Goal: Task Accomplishment & Management: Manage account settings

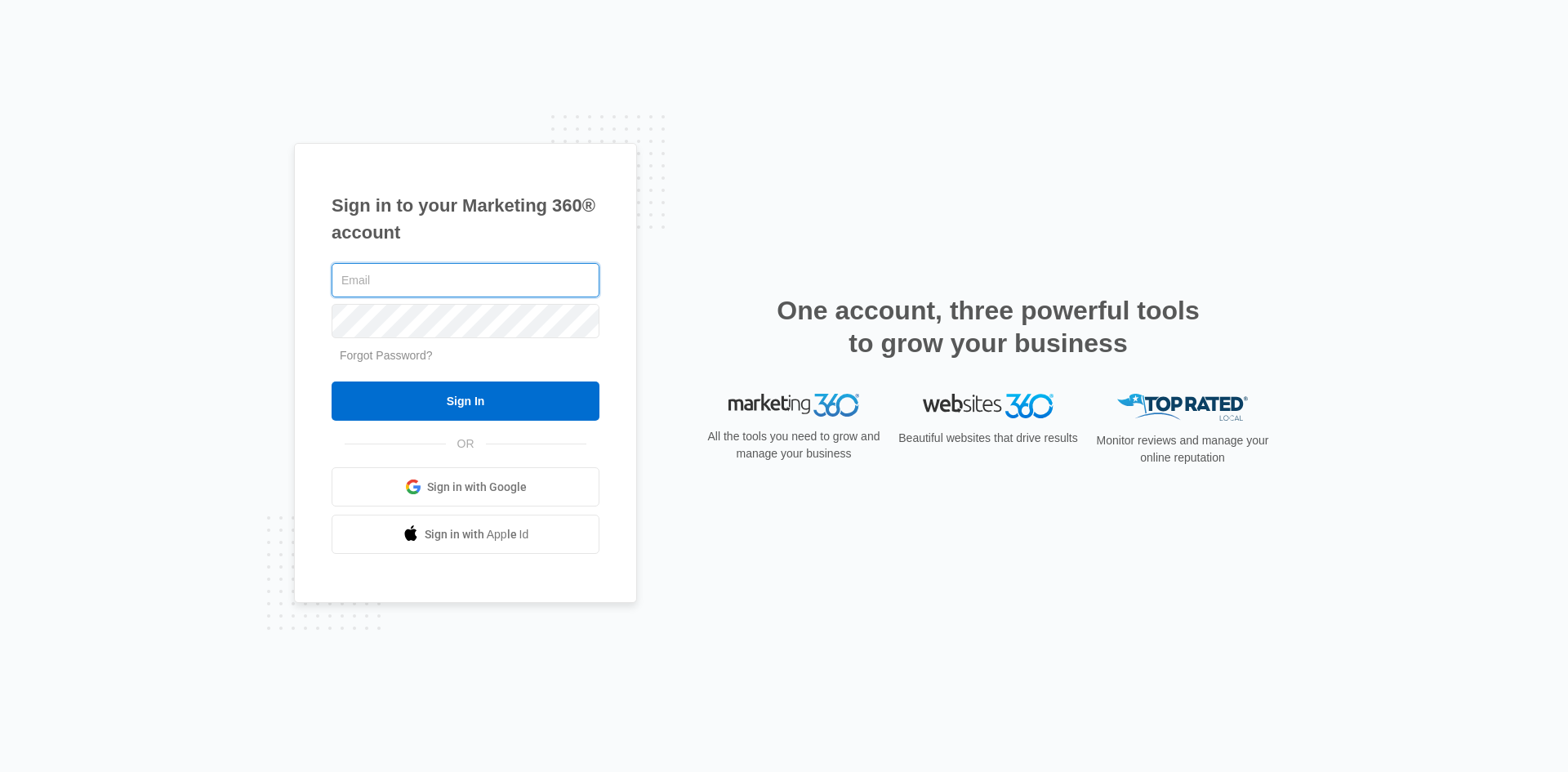
paste input "[EMAIL_ADDRESS][DOMAIN_NAME]"
type input "[EMAIL_ADDRESS][DOMAIN_NAME]"
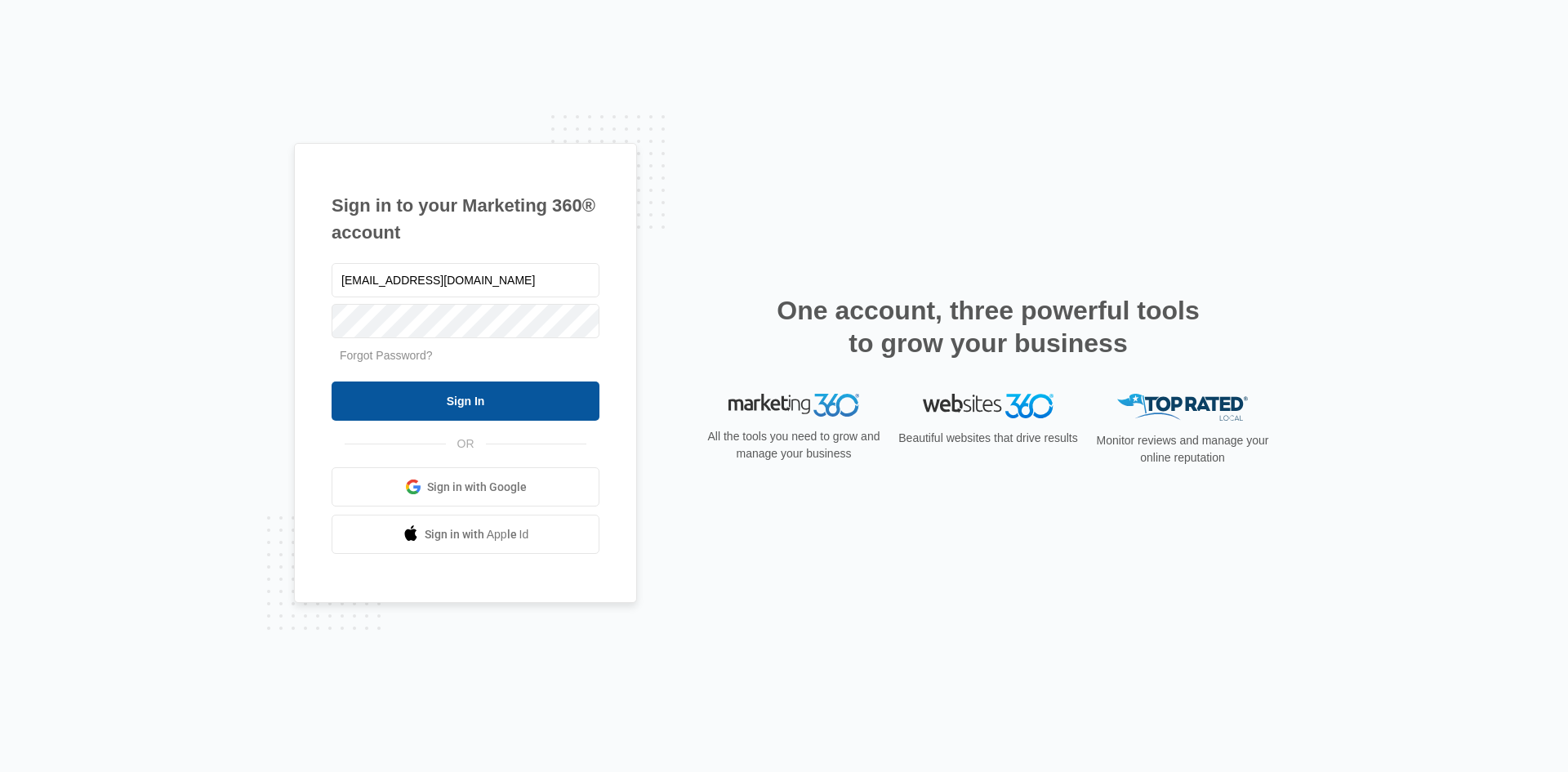
click at [399, 398] on input "Sign In" at bounding box center [465, 401] width 268 height 39
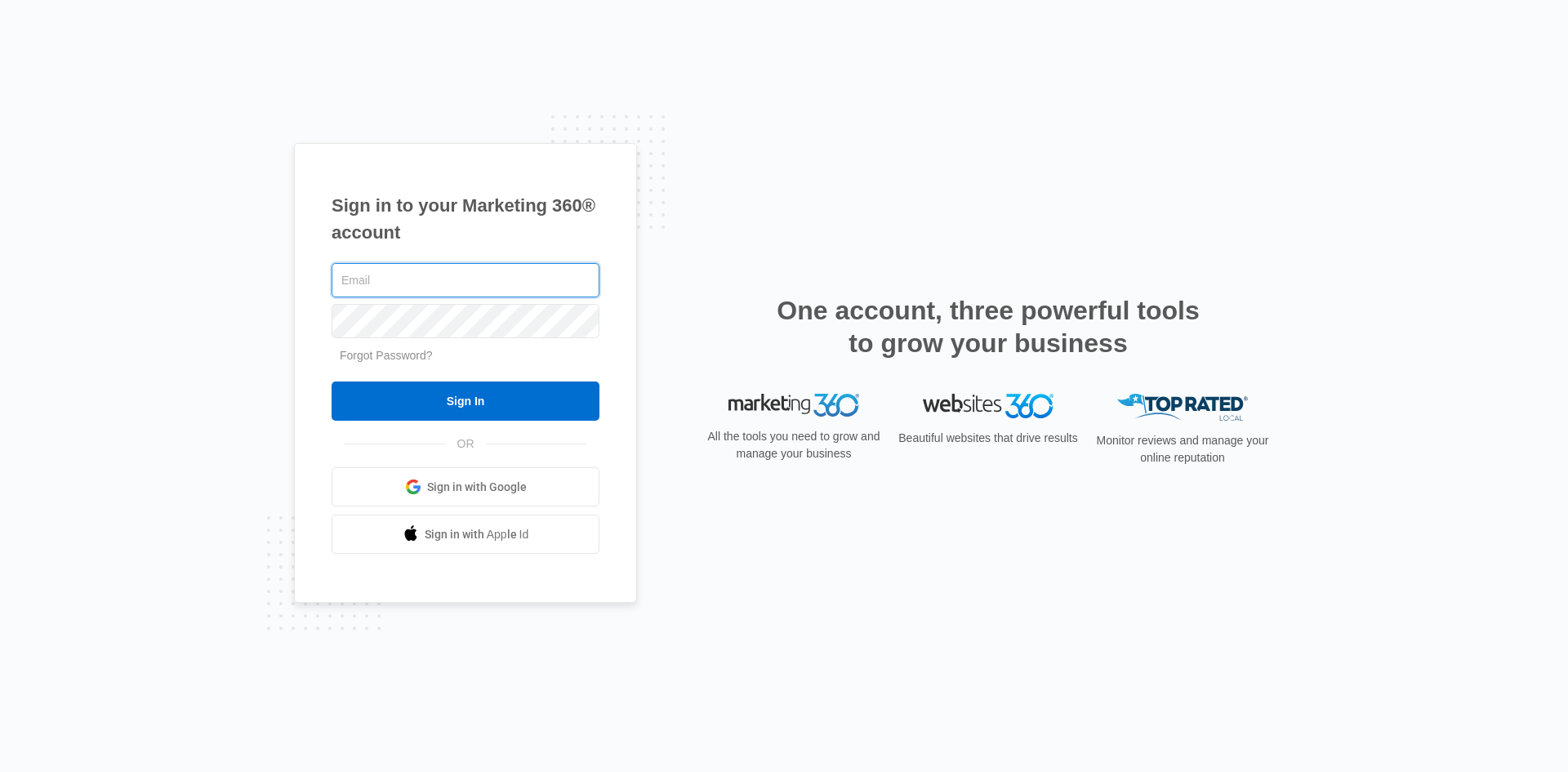
click at [432, 270] on input "text" at bounding box center [465, 280] width 268 height 34
paste input "[EMAIL_ADDRESS][DOMAIN_NAME]"
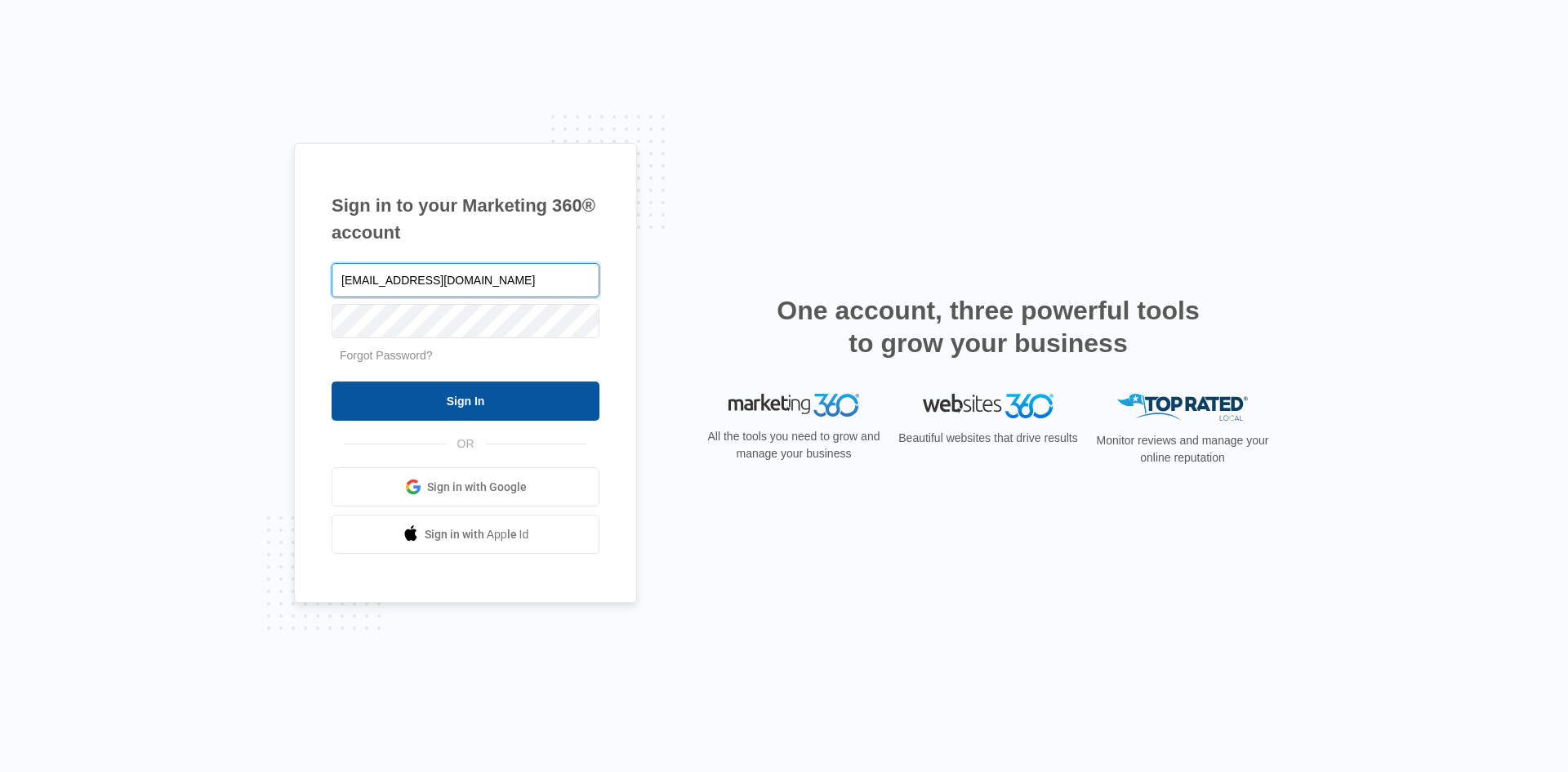
type input "[EMAIL_ADDRESS][DOMAIN_NAME]"
click at [460, 386] on input "Sign In" at bounding box center [465, 401] width 268 height 39
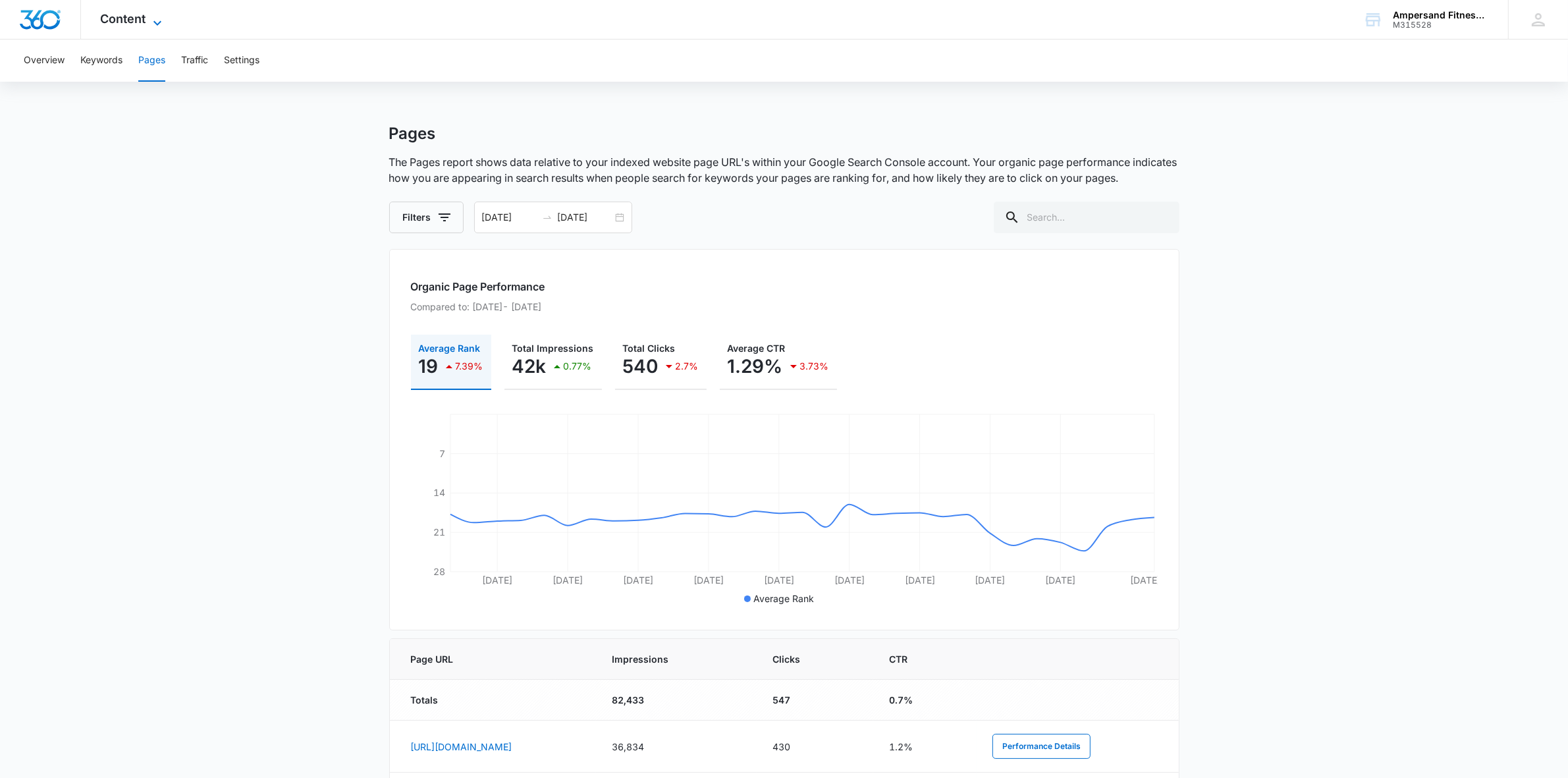
click at [119, 14] on span "Content" at bounding box center [123, 19] width 46 height 14
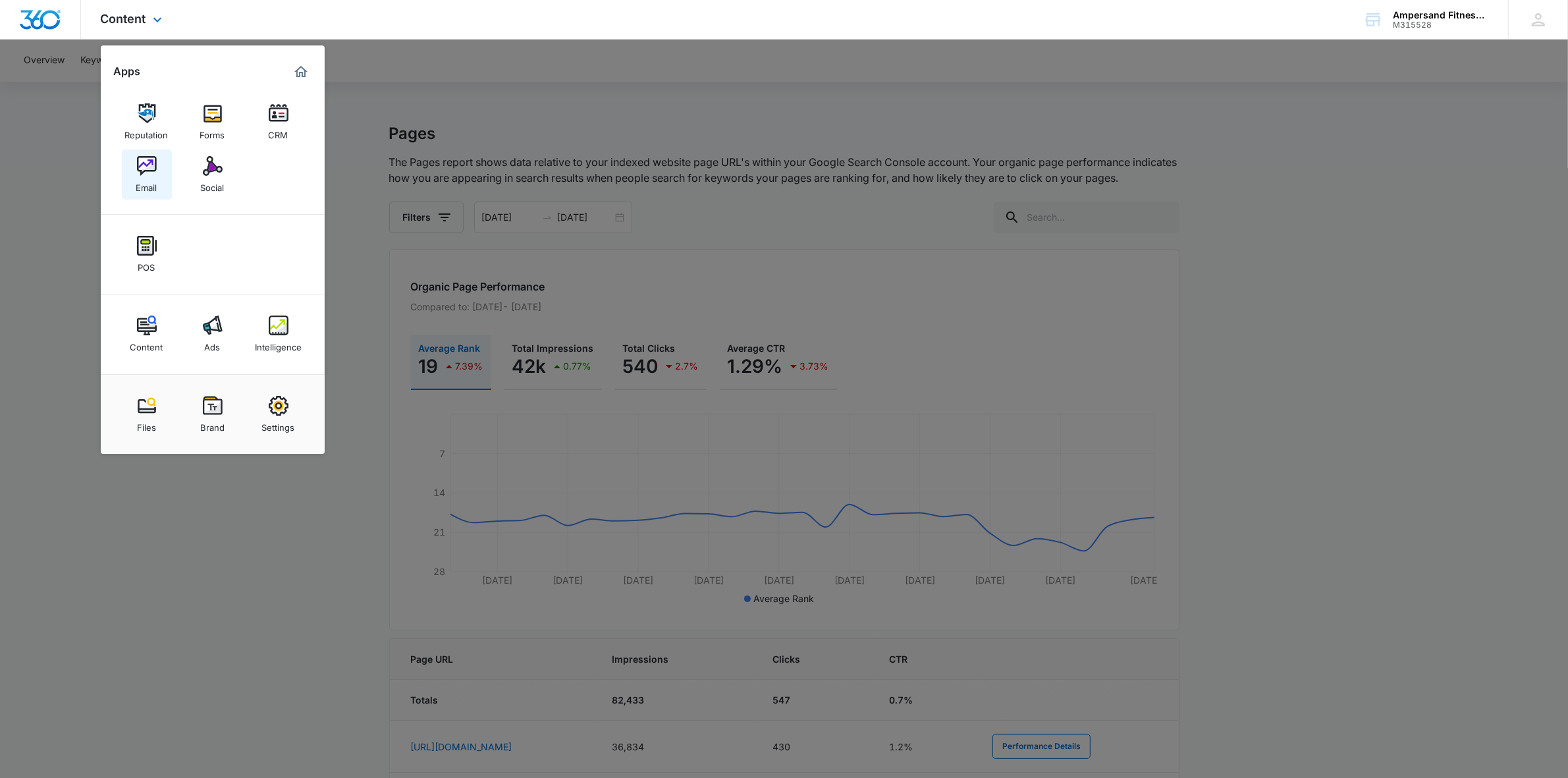
click at [138, 176] on div "Email" at bounding box center [147, 184] width 21 height 17
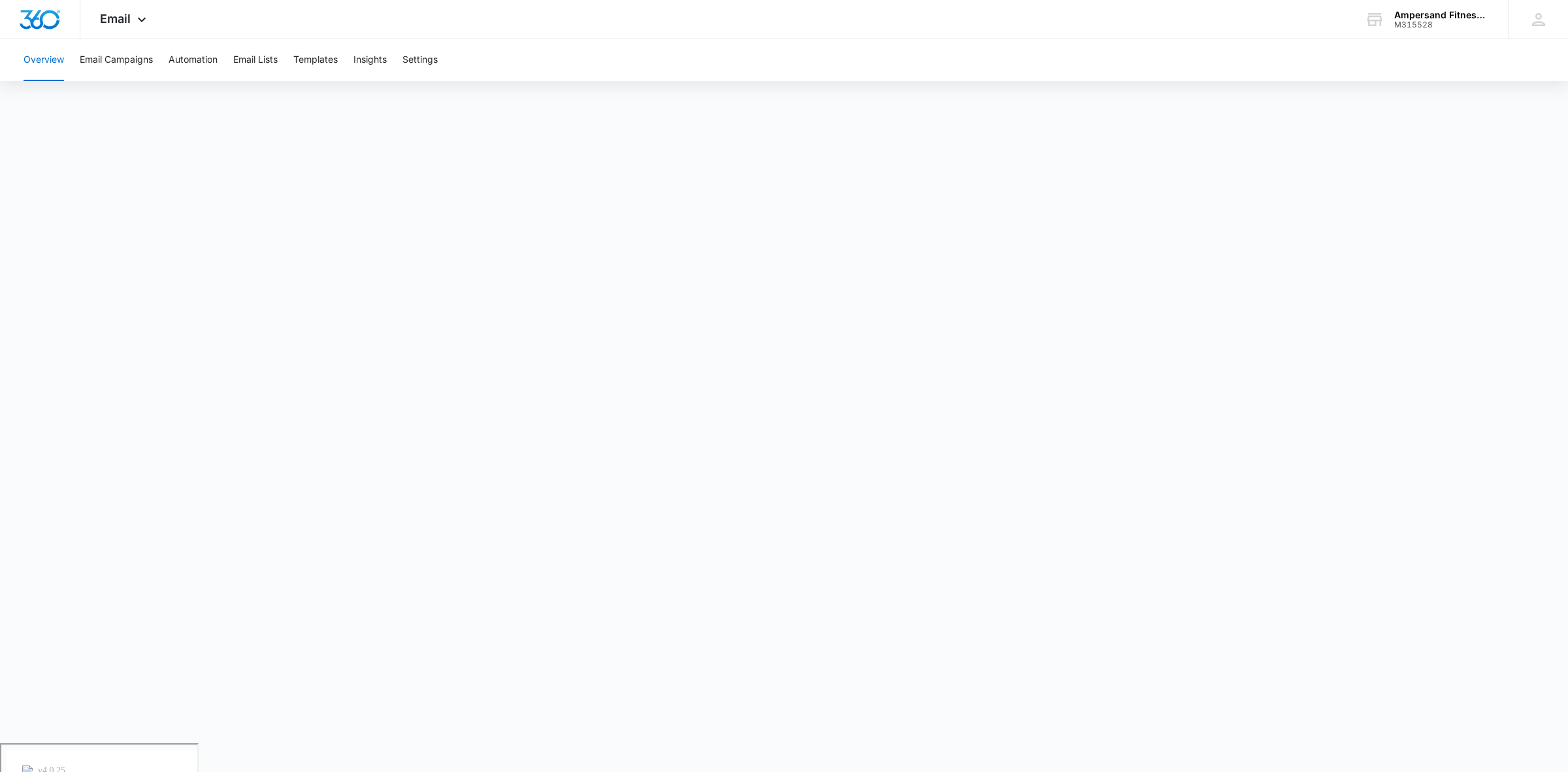
click at [57, 63] on button "Overview" at bounding box center [44, 60] width 40 height 42
click at [105, 70] on button "Email Campaigns" at bounding box center [116, 60] width 73 height 42
click at [56, 56] on button "Overview" at bounding box center [44, 60] width 40 height 42
